Goal: Find specific page/section: Find specific page/section

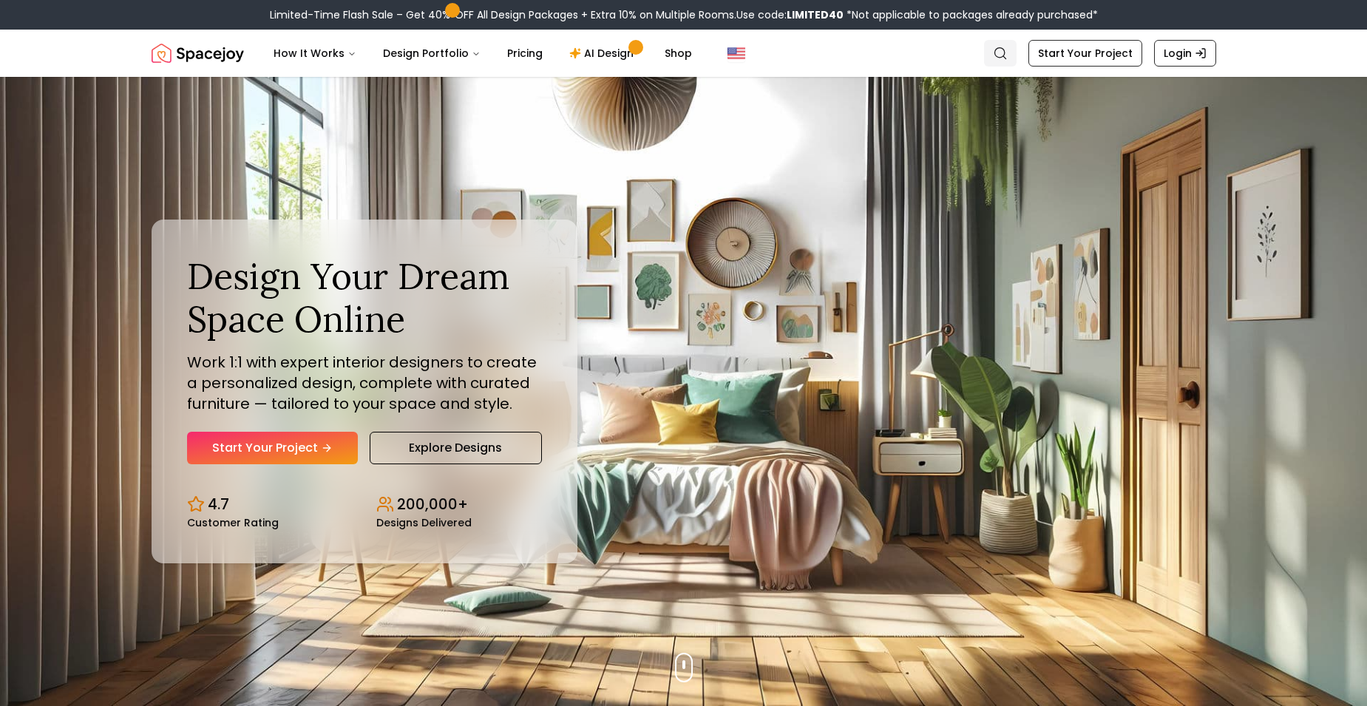
click at [1006, 51] on icon "Global" at bounding box center [1000, 53] width 15 height 15
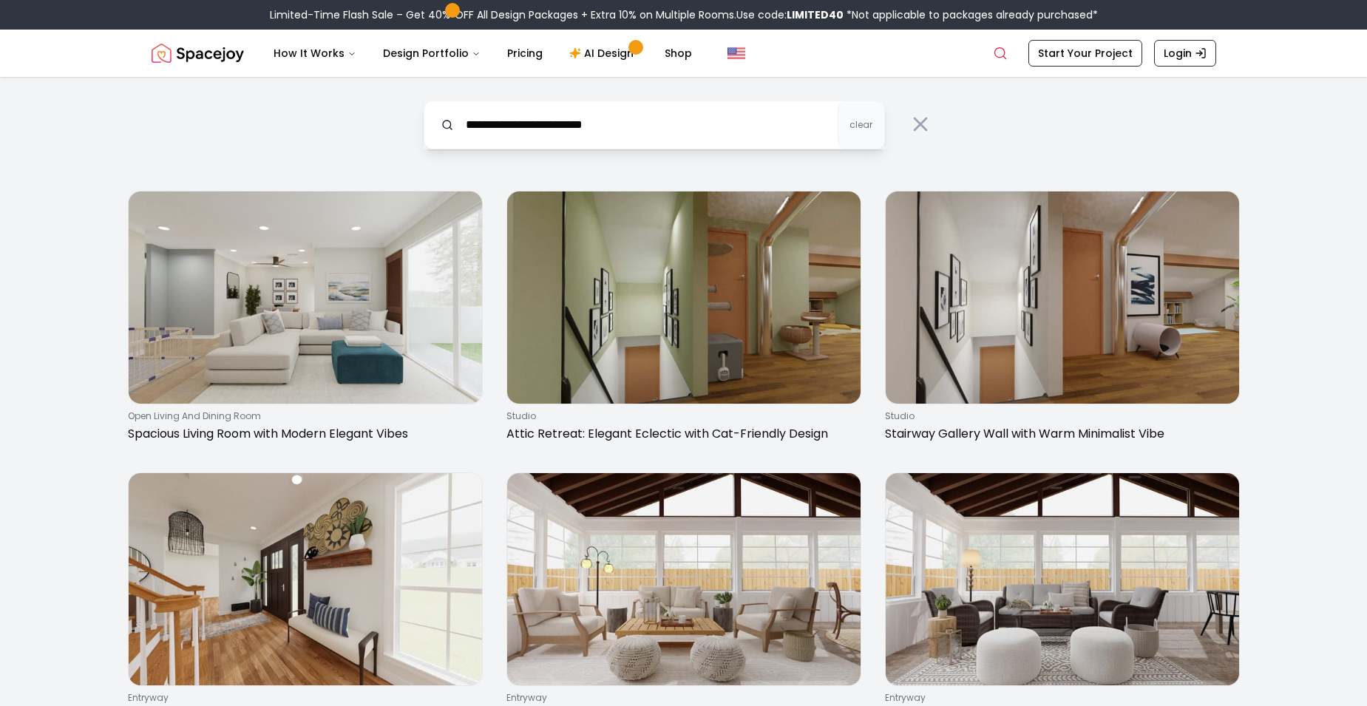
type input "**********"
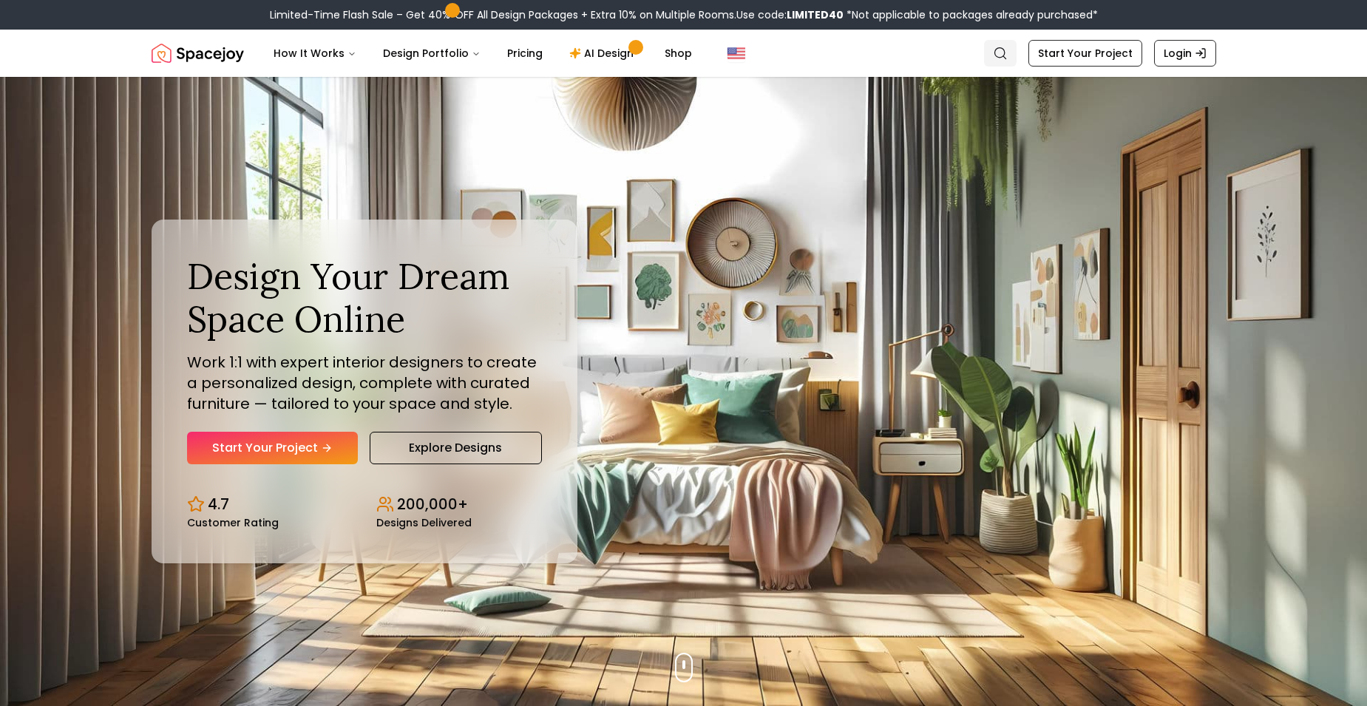
click at [1006, 44] on link "Search" at bounding box center [1000, 53] width 33 height 27
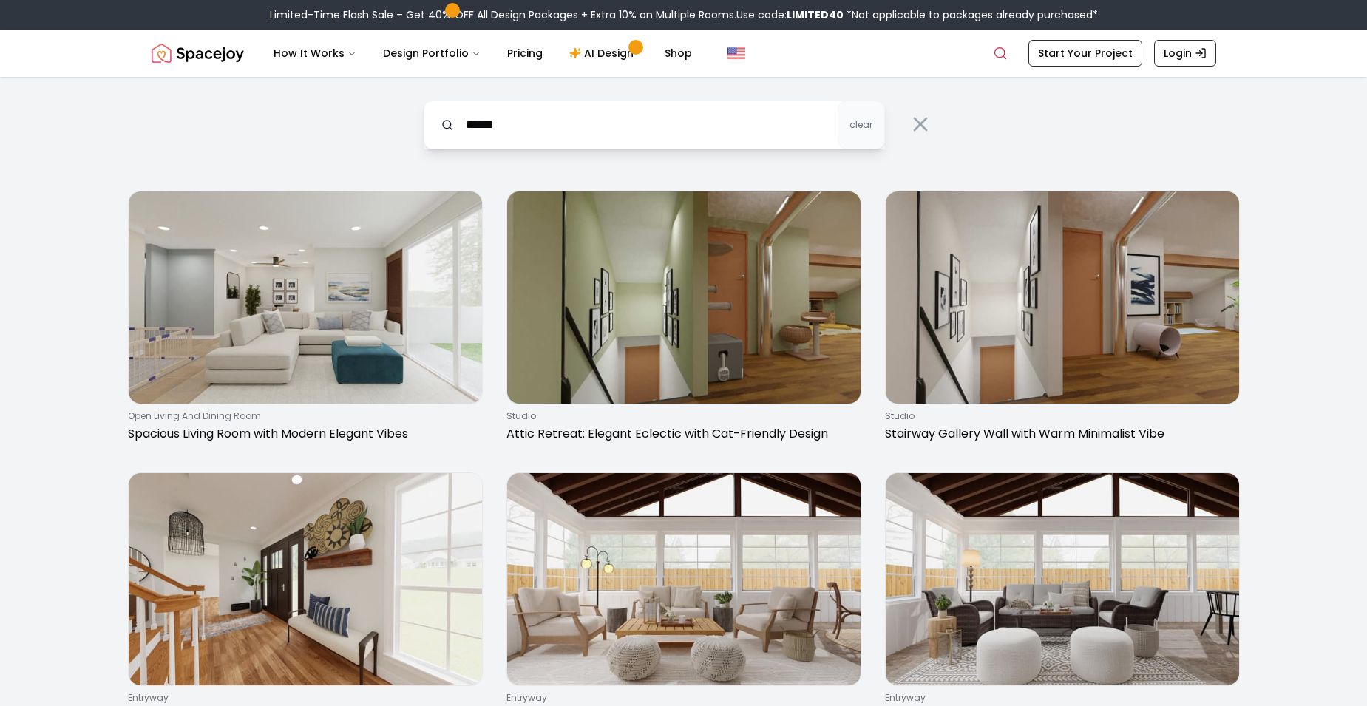
type input "******"
